Goal: Check status: Check status

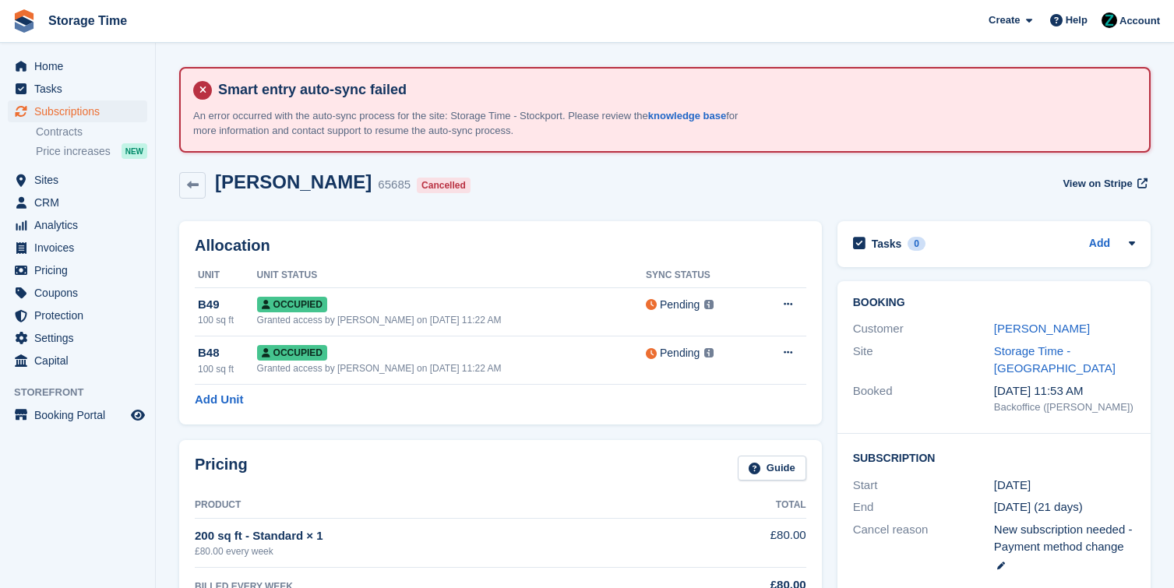
scroll to position [104, 0]
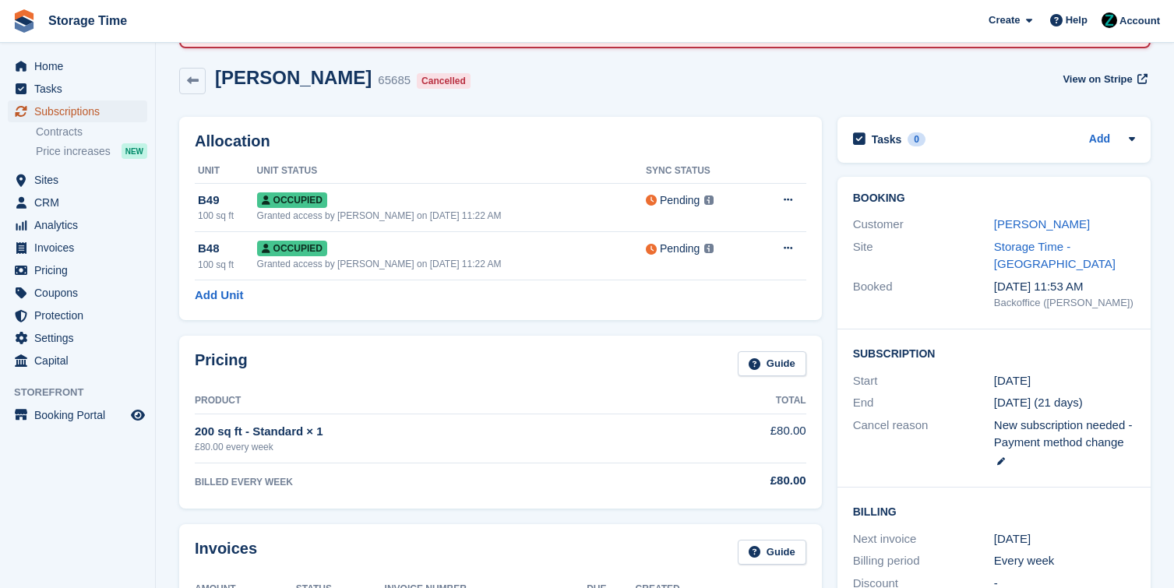
click at [58, 112] on span "Subscriptions" at bounding box center [81, 112] width 94 height 22
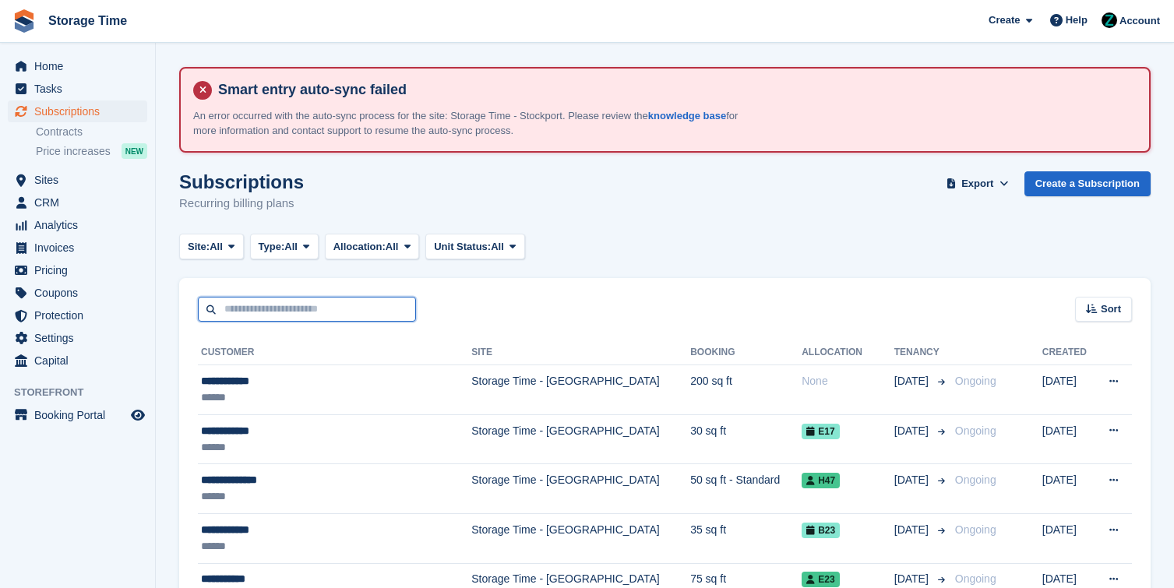
click at [338, 318] on input "text" at bounding box center [307, 310] width 218 height 26
type input "*"
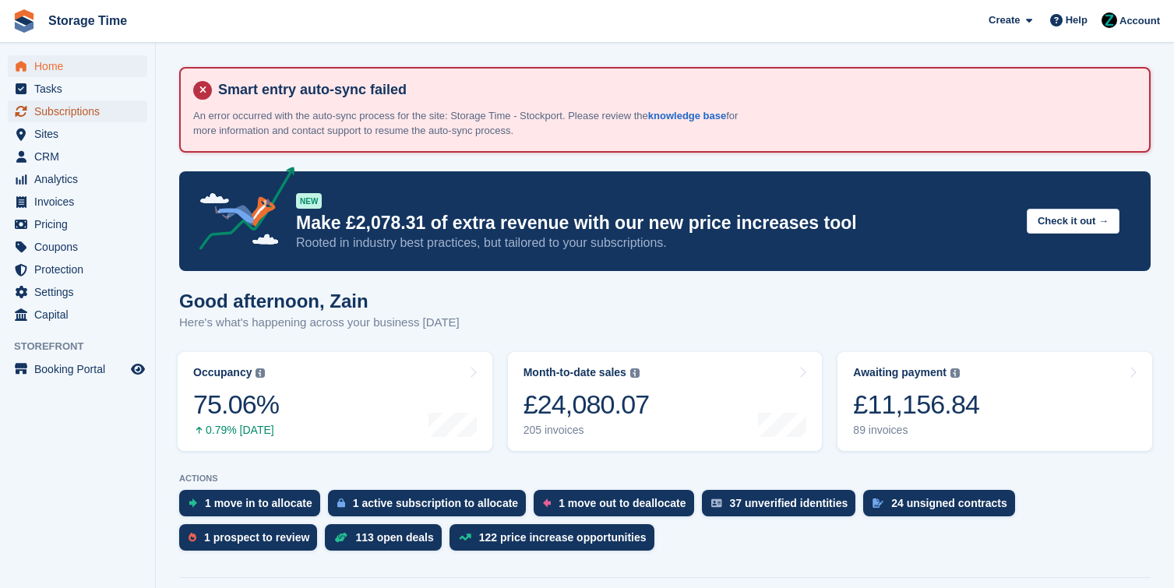
click at [61, 112] on span "Subscriptions" at bounding box center [81, 112] width 94 height 22
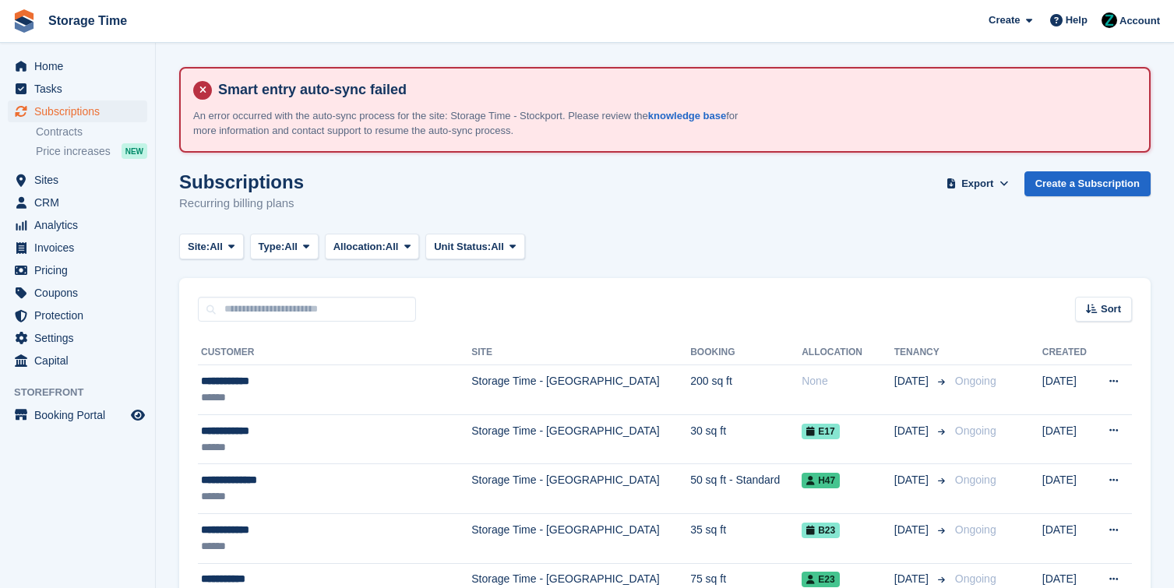
click at [378, 289] on div "Sort Sort by Customer name Date created Move in date Move out date Created (old…" at bounding box center [665, 300] width 972 height 44
click at [378, 309] on input "text" at bounding box center [307, 310] width 218 height 26
type input "*******"
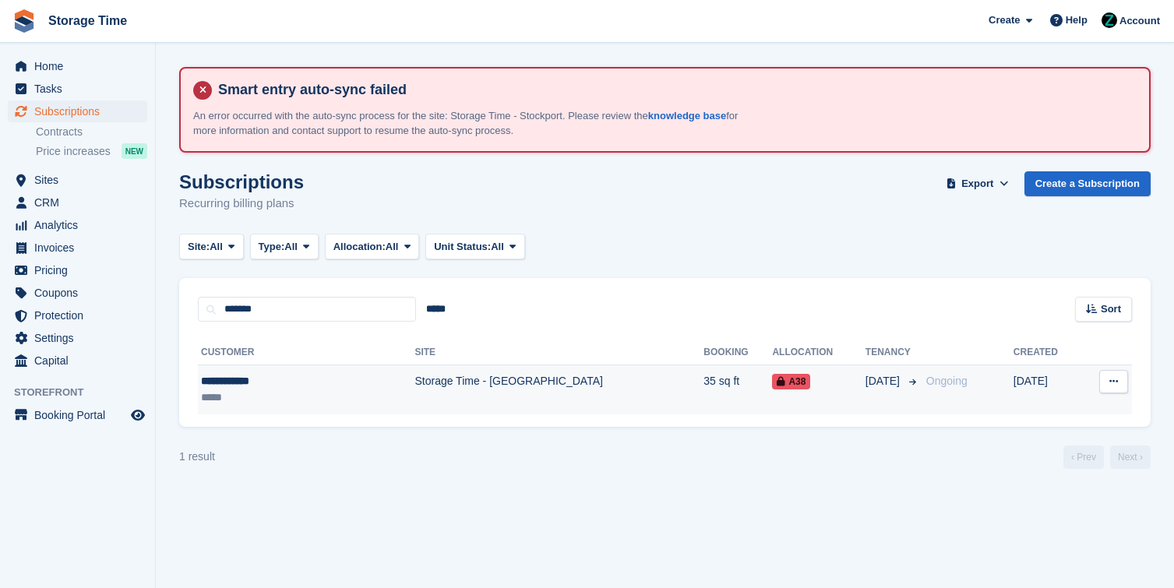
click at [483, 411] on td "Storage Time - [GEOGRAPHIC_DATA]" at bounding box center [559, 389] width 289 height 49
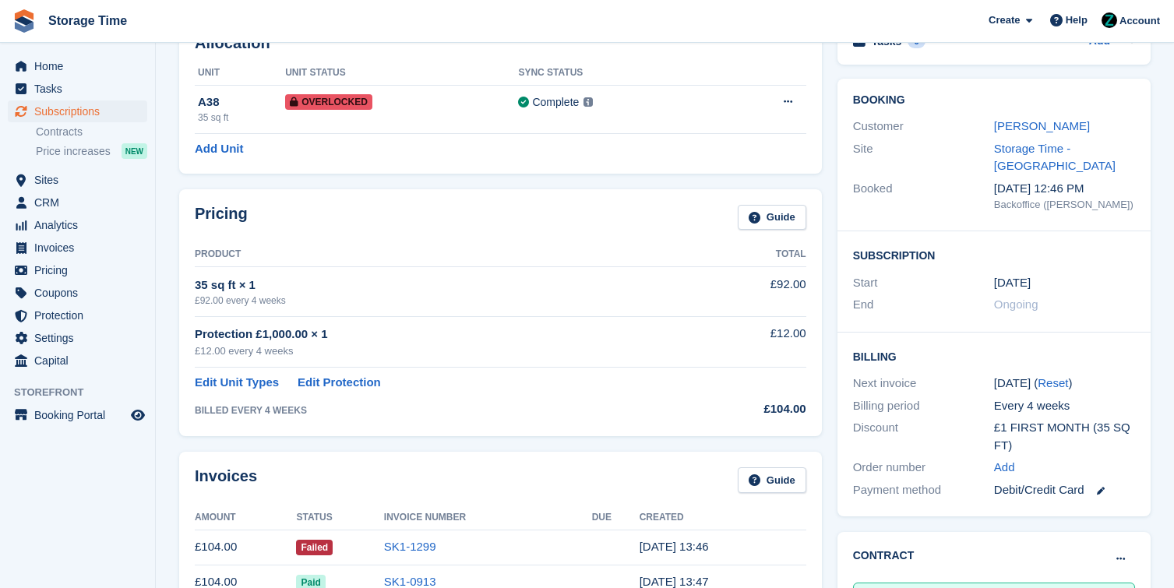
scroll to position [246, 0]
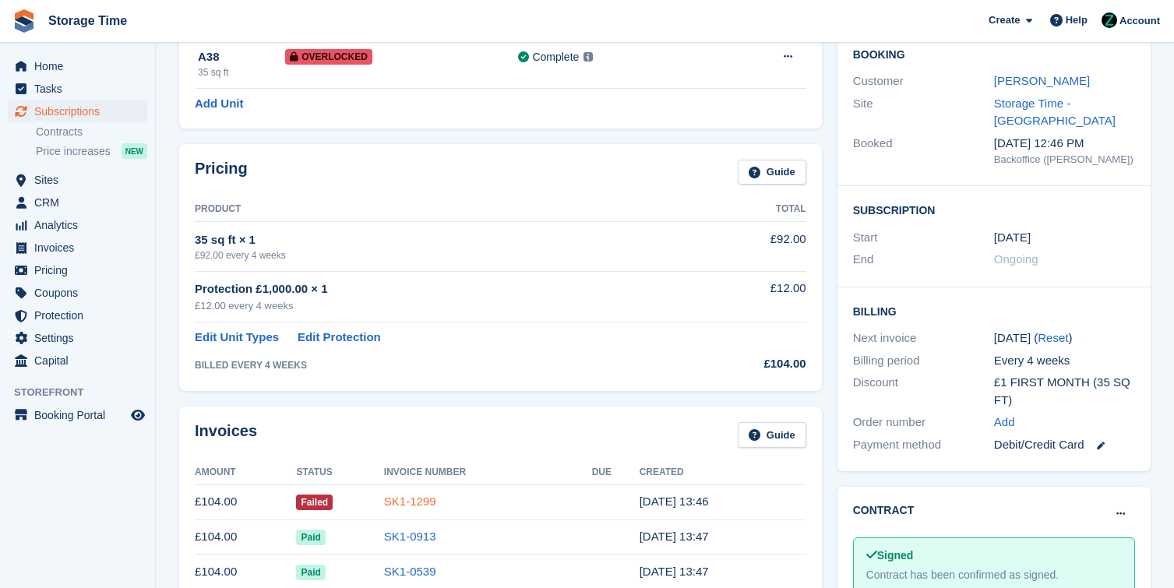
click at [408, 508] on link "SK1-1299" at bounding box center [410, 501] width 52 height 13
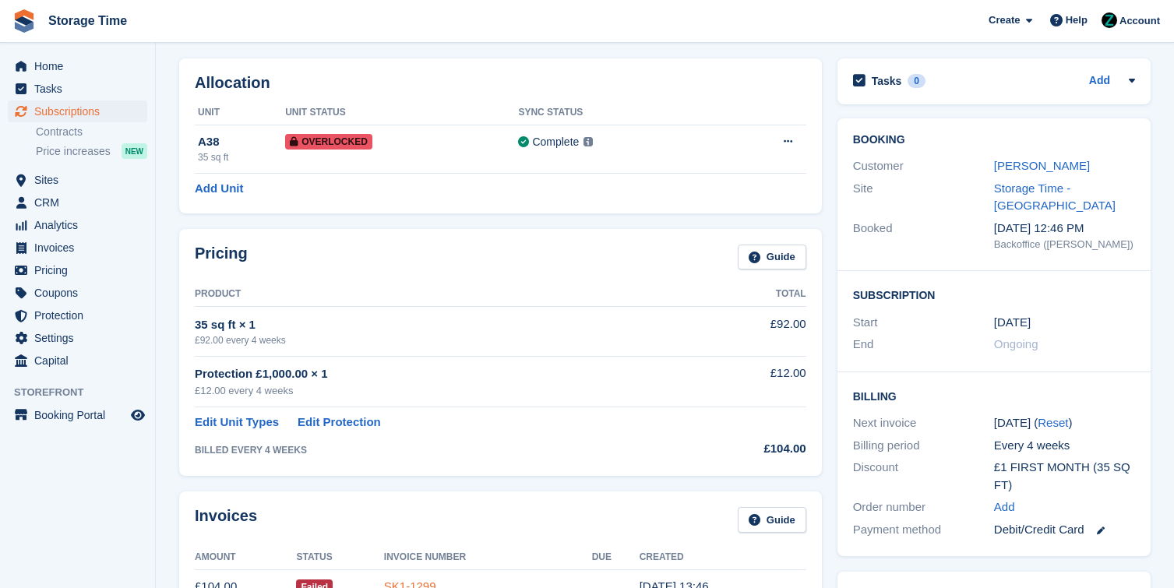
scroll to position [246, 0]
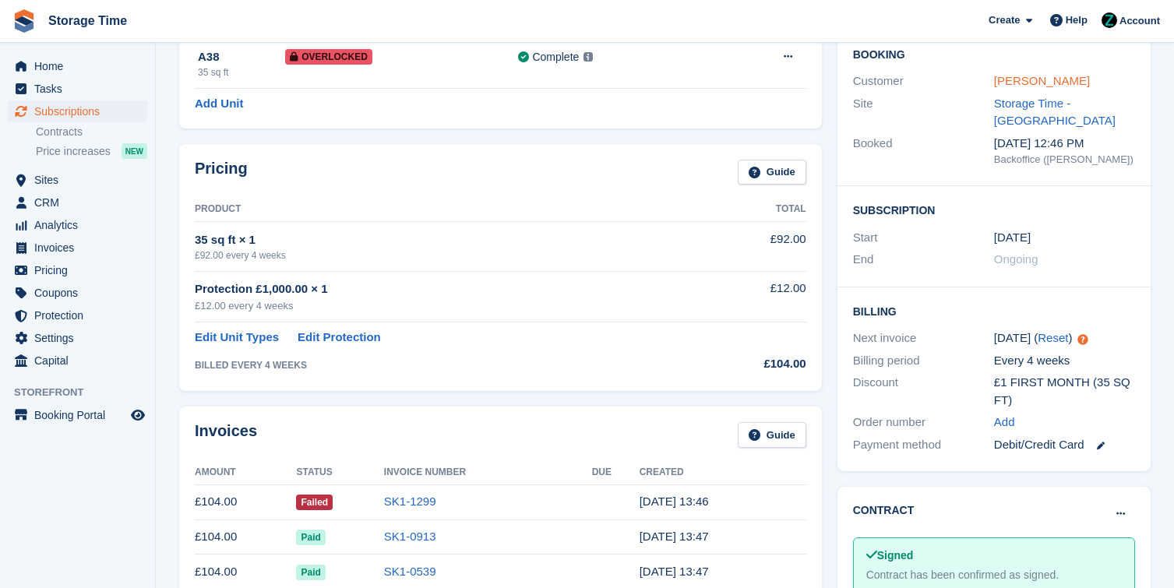
click at [1055, 78] on link "[PERSON_NAME]" at bounding box center [1042, 80] width 96 height 13
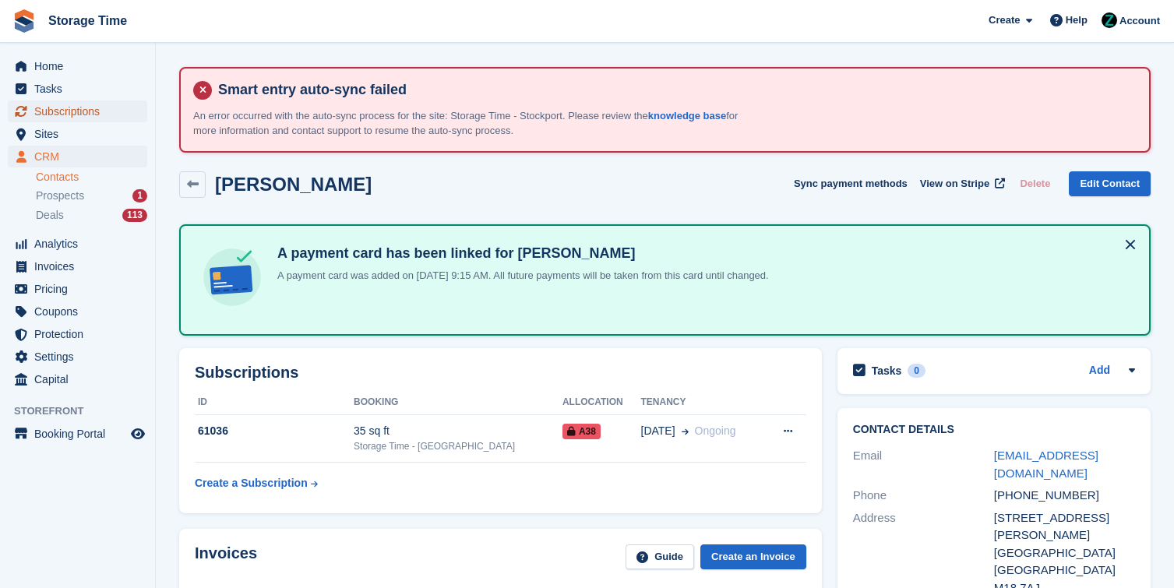
click at [98, 106] on span "Subscriptions" at bounding box center [81, 112] width 94 height 22
click at [97, 106] on span "Subscriptions" at bounding box center [81, 112] width 94 height 22
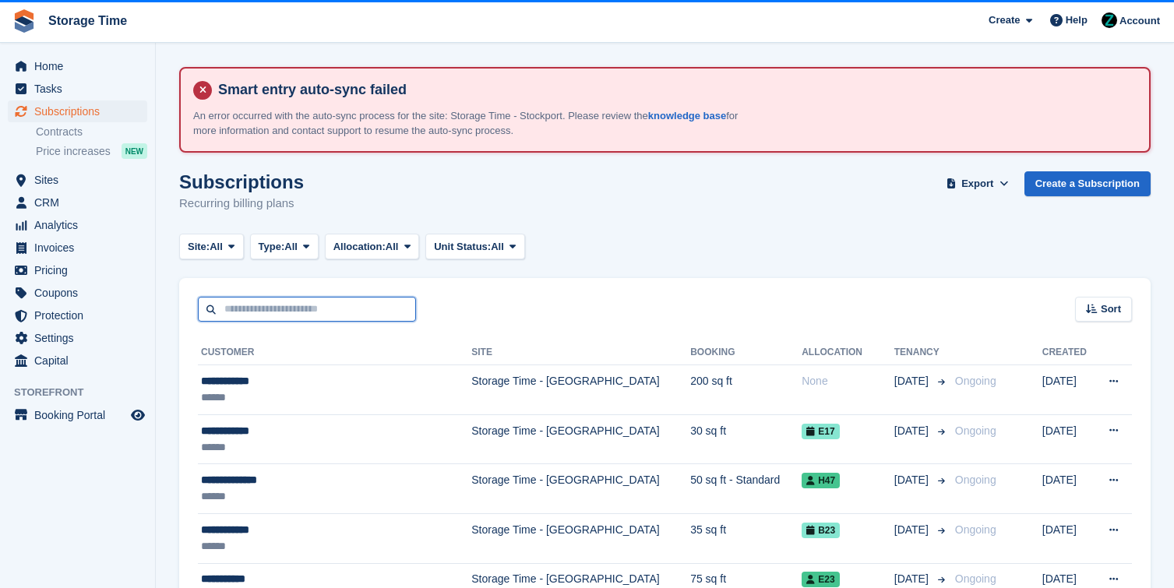
click at [309, 318] on input "text" at bounding box center [307, 310] width 218 height 26
type input "********"
